Goal: Transaction & Acquisition: Purchase product/service

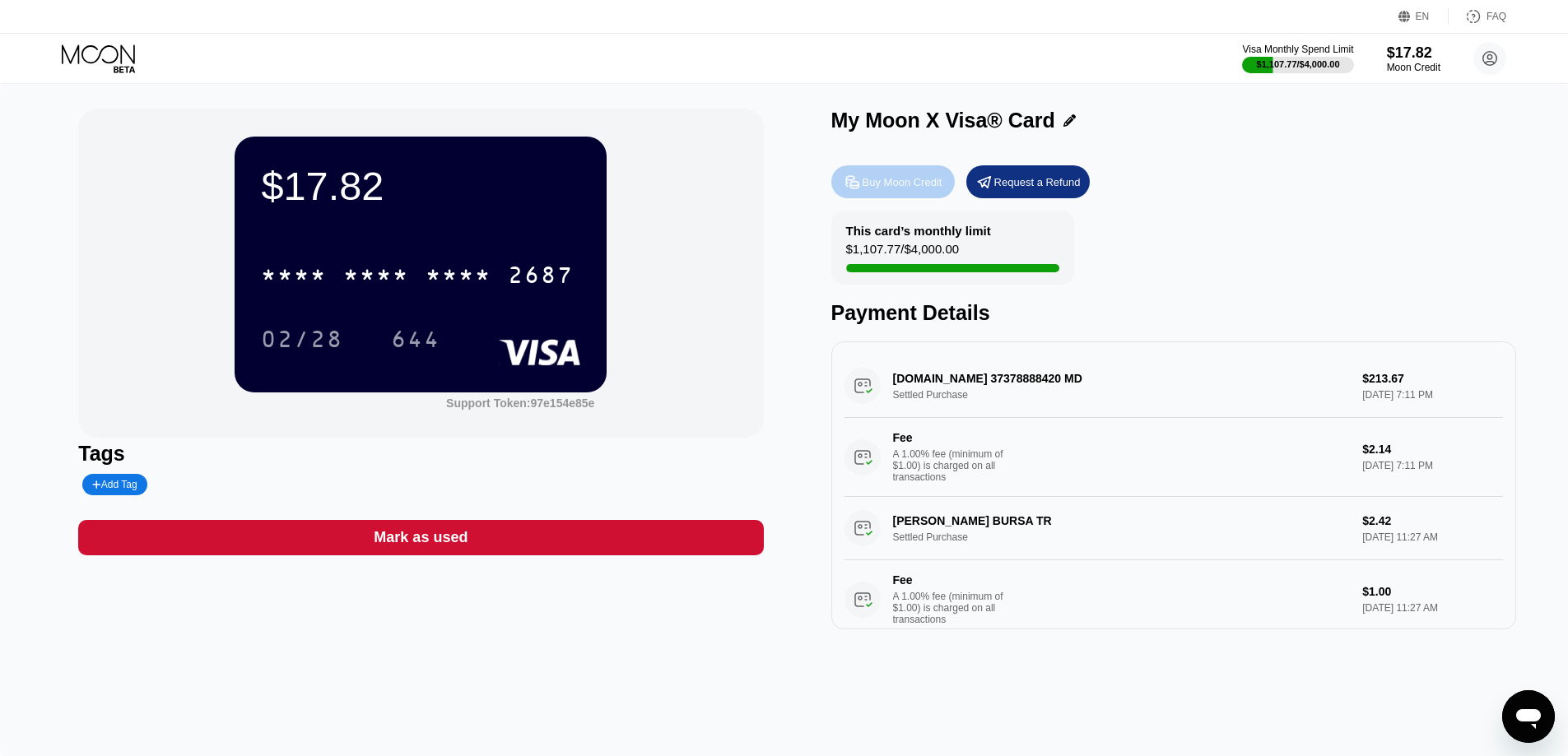
click at [917, 186] on div "Buy Moon Credit" at bounding box center [902, 182] width 80 height 14
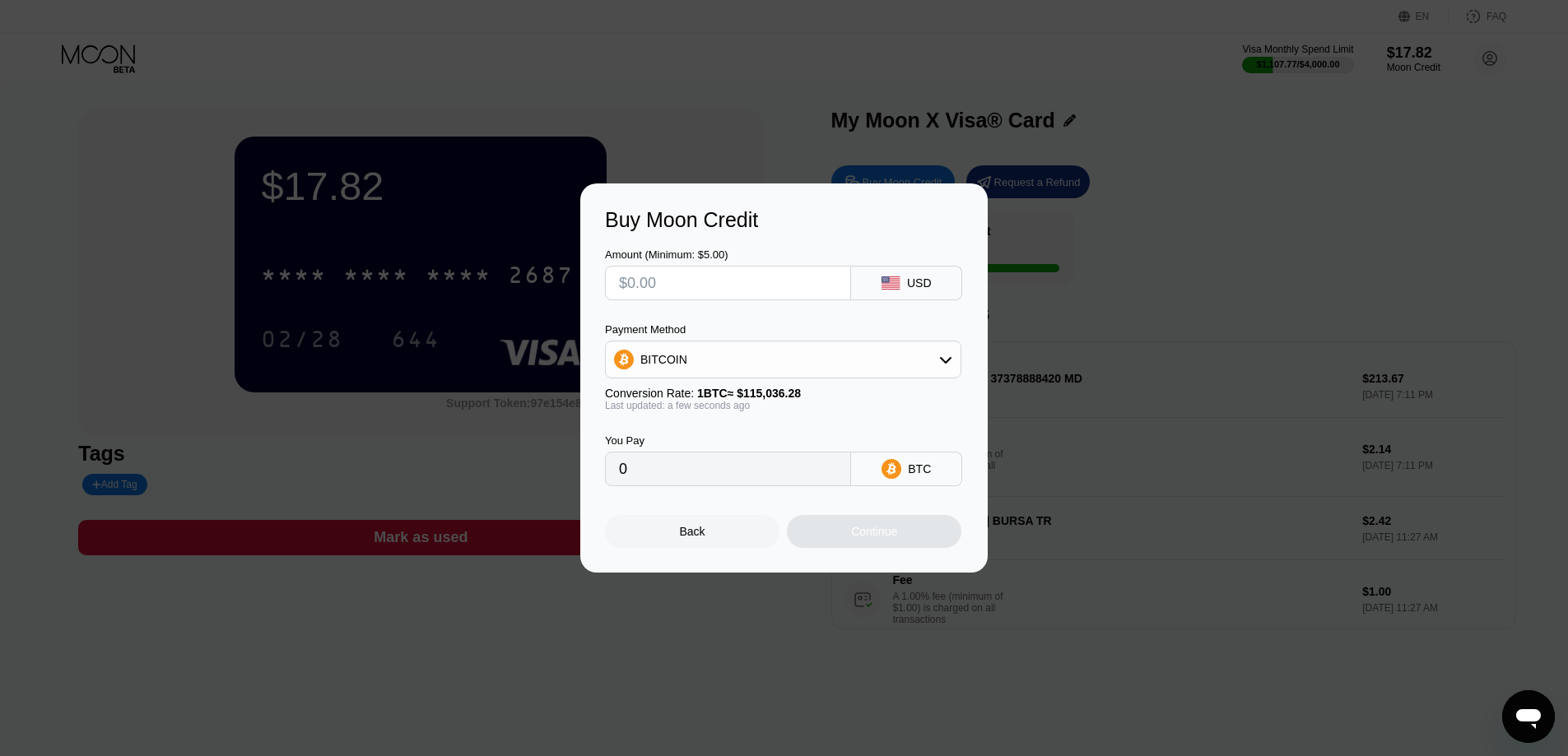
click at [725, 268] on input "text" at bounding box center [728, 283] width 219 height 33
type input "$1"
type input "0.00000870"
type input "$10"
type input "0.00008693"
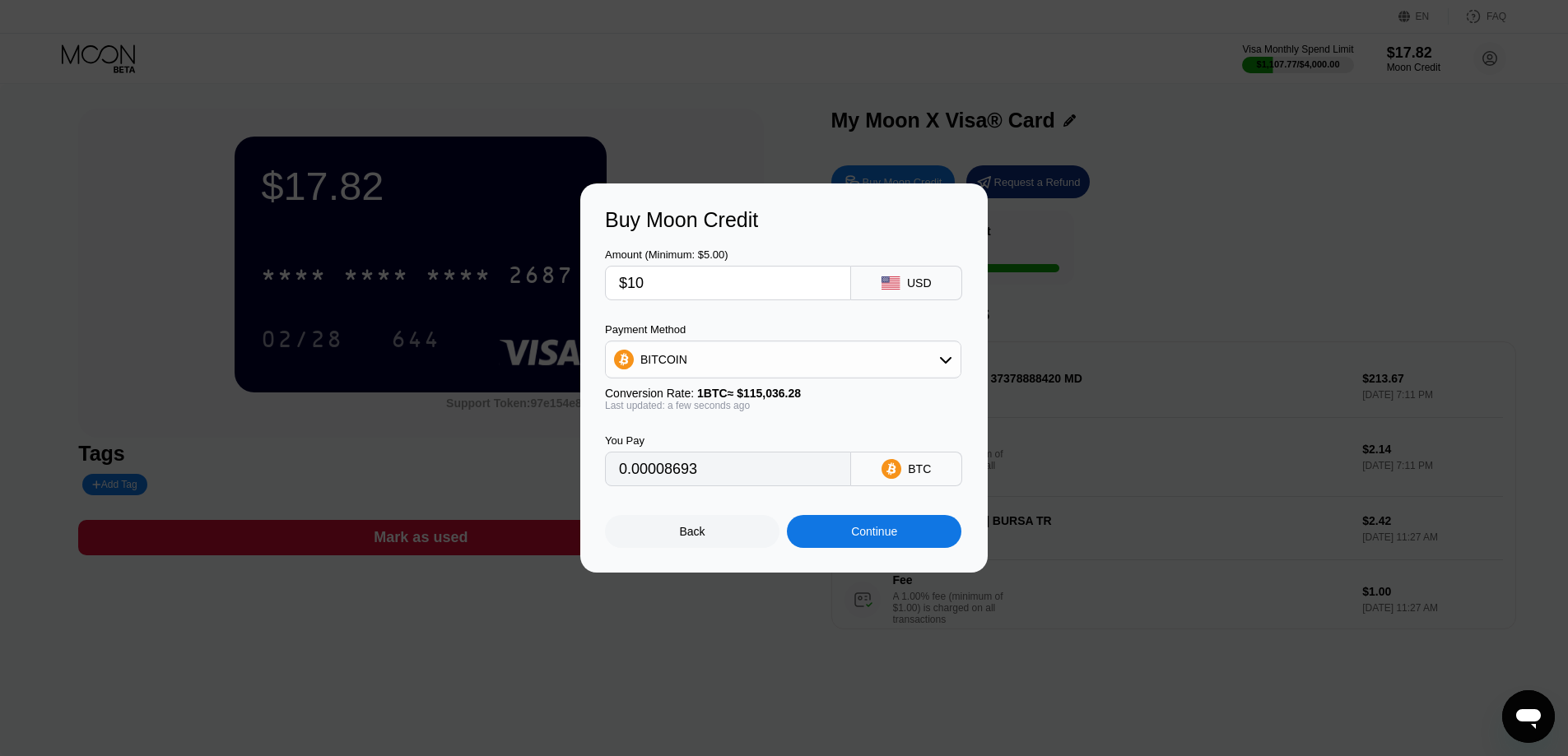
type input "$100"
type input "0.00086930"
type input "$100"
click at [792, 372] on div "BITCOIN" at bounding box center [783, 360] width 355 height 33
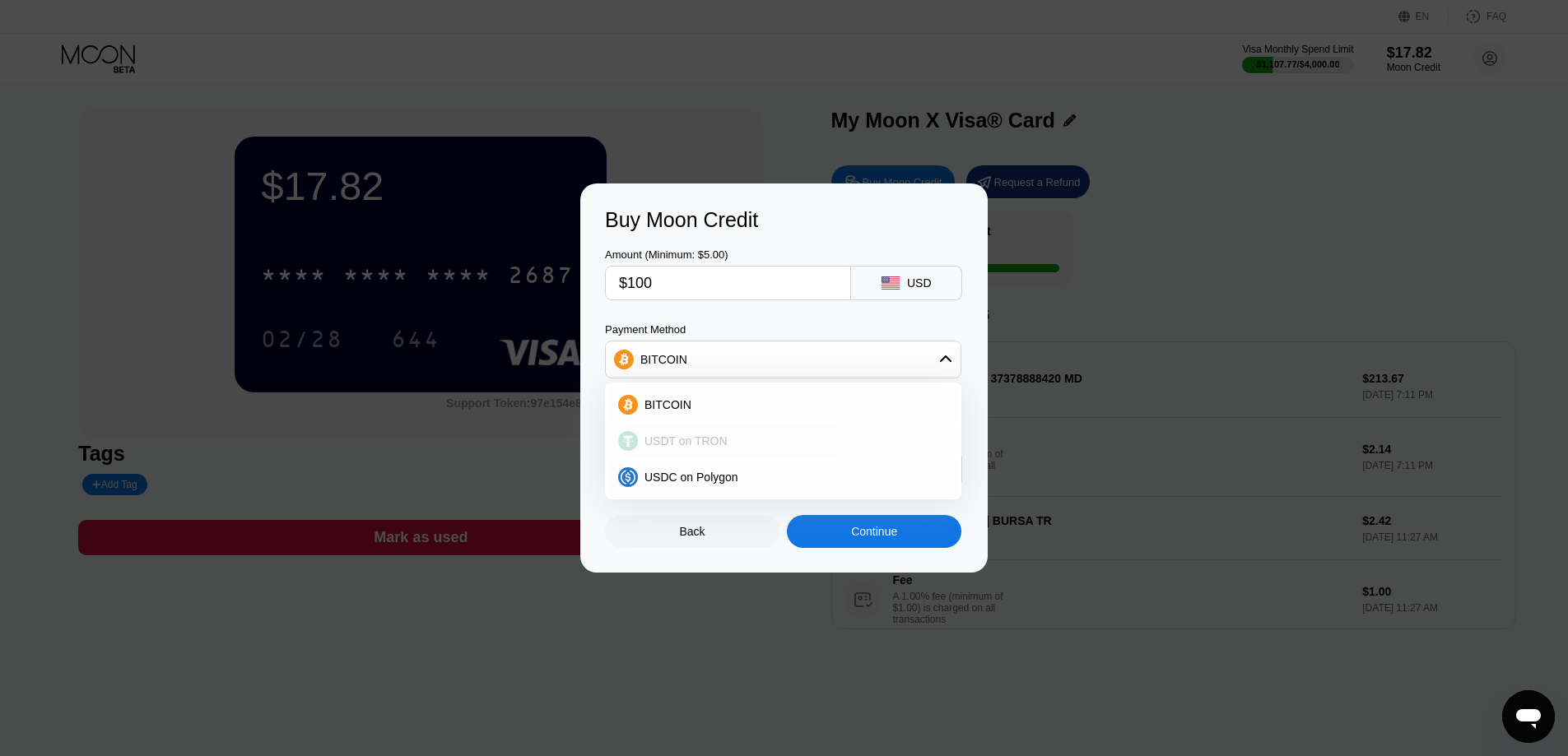
click at [770, 448] on div "USDT on TRON" at bounding box center [793, 441] width 311 height 13
type input "101.01"
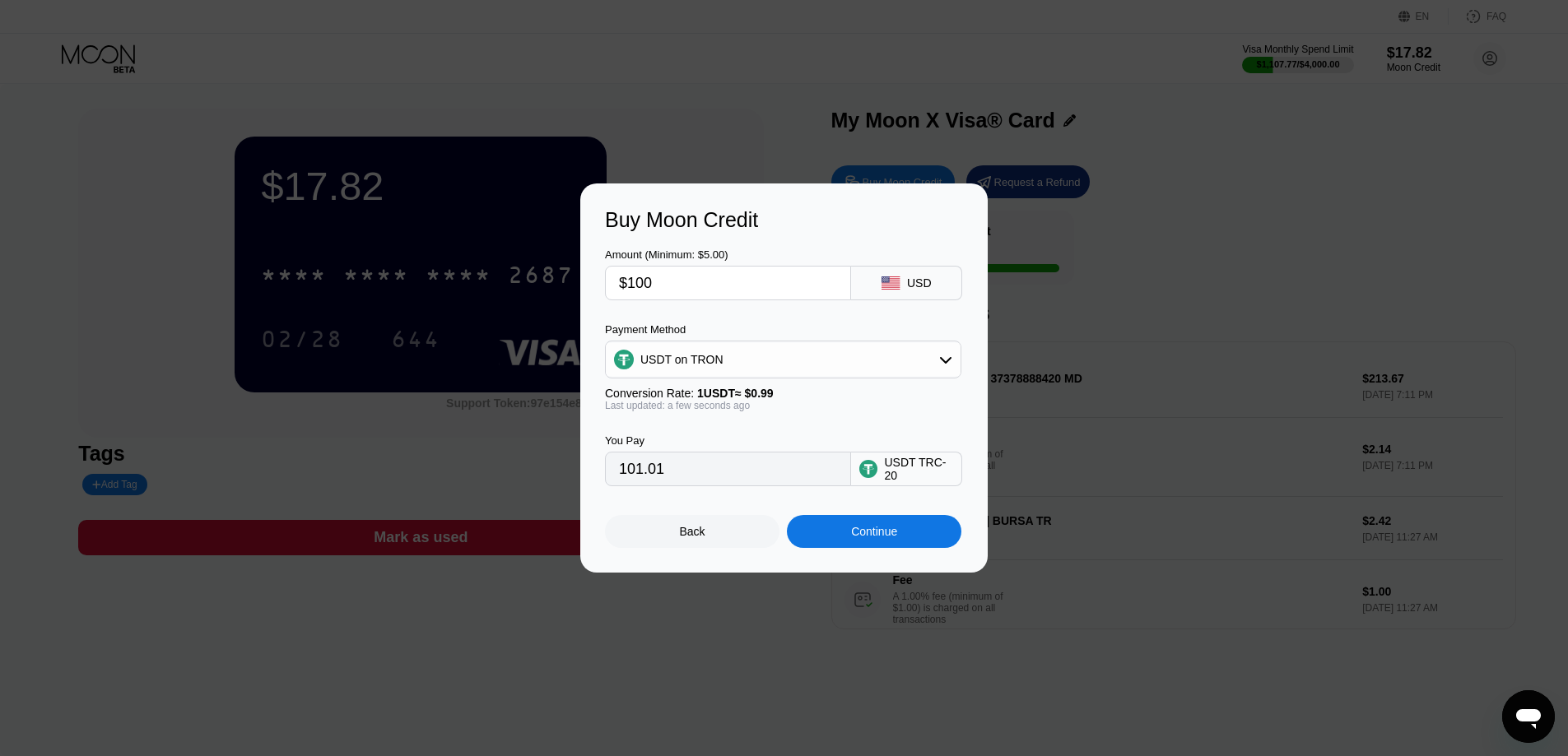
click at [880, 538] on div "Continue" at bounding box center [874, 531] width 46 height 13
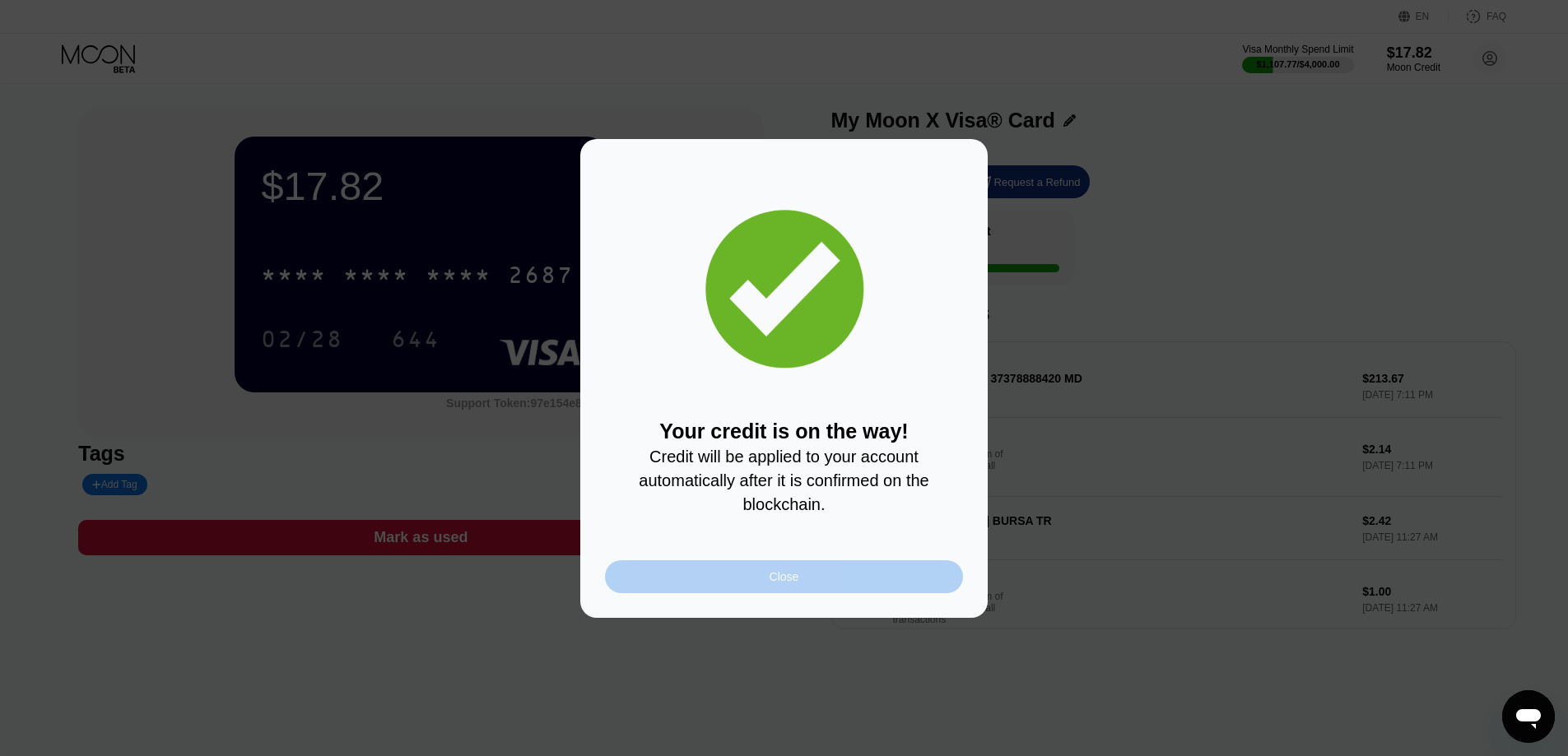
click at [831, 581] on div "Close" at bounding box center [784, 577] width 358 height 33
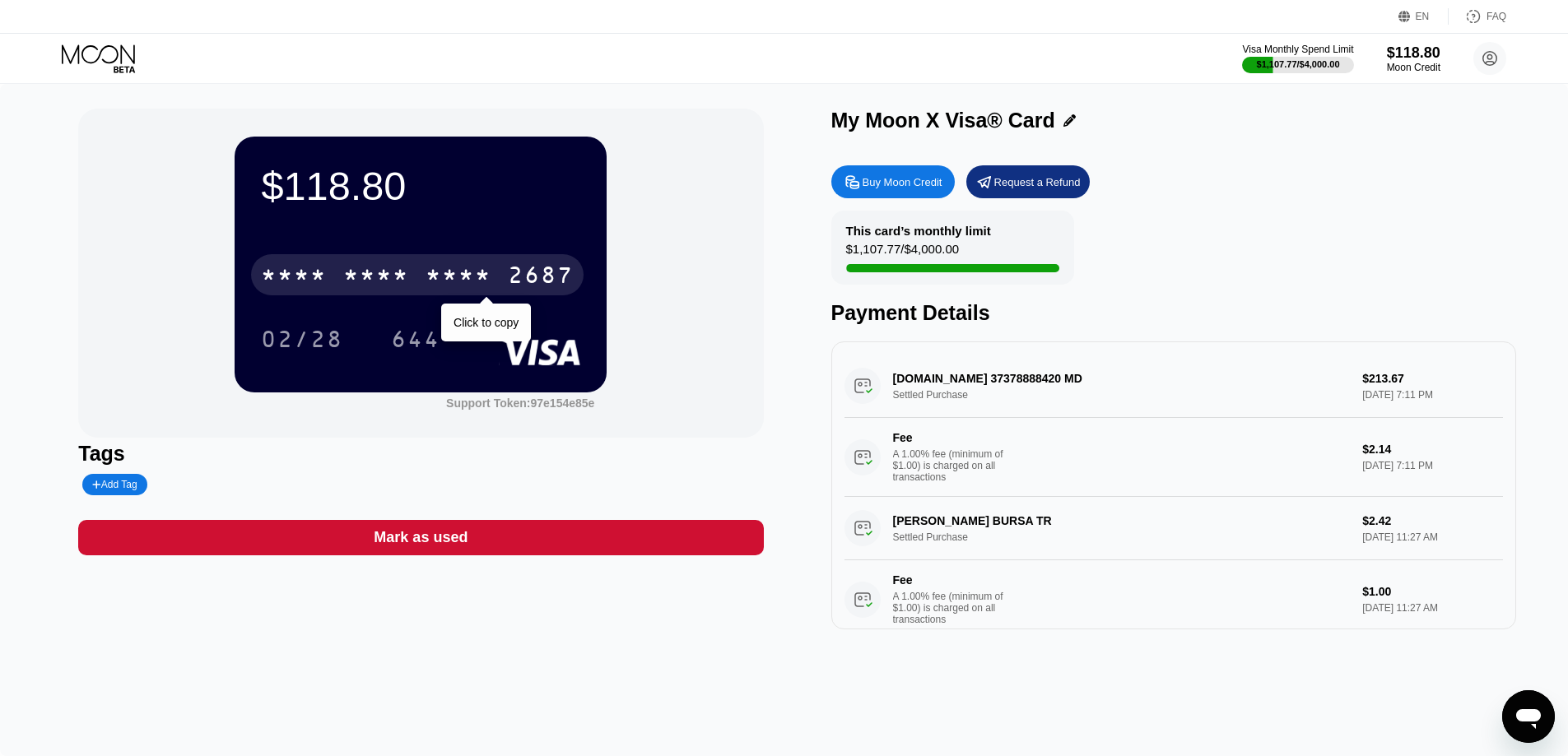
click at [470, 276] on div "* * * *" at bounding box center [457, 278] width 65 height 27
